Goal: Task Accomplishment & Management: Use online tool/utility

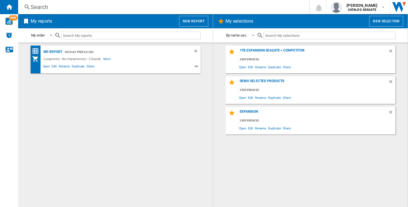
click at [191, 22] on button "New report" at bounding box center [193, 21] width 29 height 11
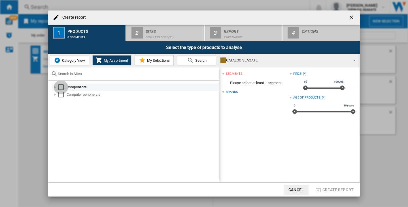
click at [59, 86] on div "Select" at bounding box center [61, 87] width 6 height 6
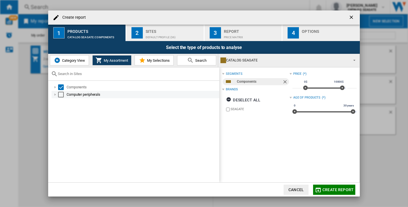
click at [59, 92] on div "Select" at bounding box center [61, 95] width 6 height 6
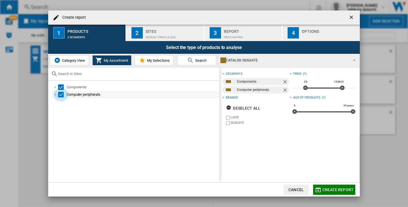
click at [59, 92] on div "Select" at bounding box center [61, 95] width 6 height 6
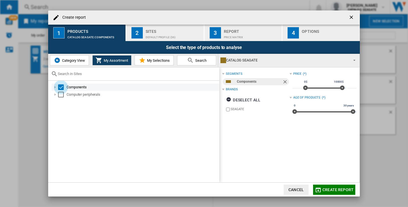
click at [59, 88] on div "Select" at bounding box center [61, 87] width 6 height 6
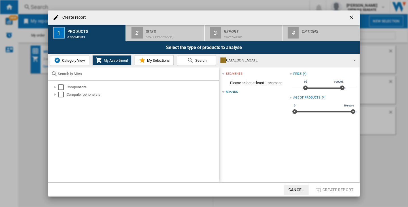
click at [349, 18] on ng-md-icon "getI18NText('BUTTONS.CLOSE_DIALOG')" at bounding box center [351, 17] width 7 height 7
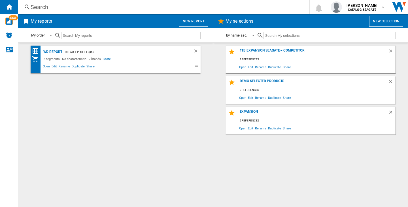
click at [44, 69] on span "Open" at bounding box center [46, 67] width 9 height 7
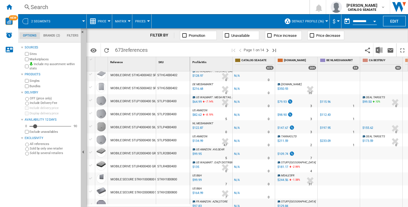
scroll to position [524, 0]
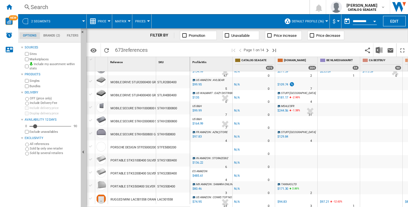
click at [48, 36] on md-tab-item "Brands (2)" at bounding box center [51, 35] width 23 height 7
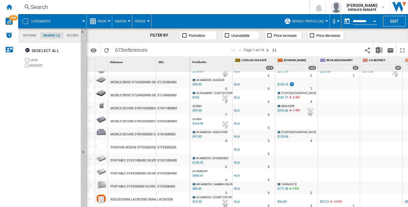
scroll to position [22, 0]
click at [13, 8] on div "Home" at bounding box center [9, 7] width 18 height 14
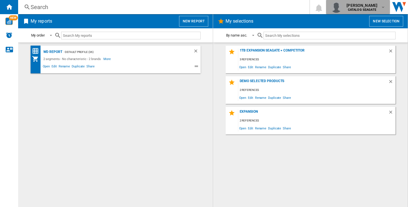
click at [367, 9] on b "CATALOG SEAGATE" at bounding box center [362, 10] width 28 height 4
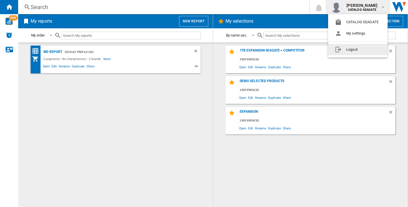
click at [367, 53] on button "Logout" at bounding box center [357, 49] width 59 height 11
